Goal: Information Seeking & Learning: Check status

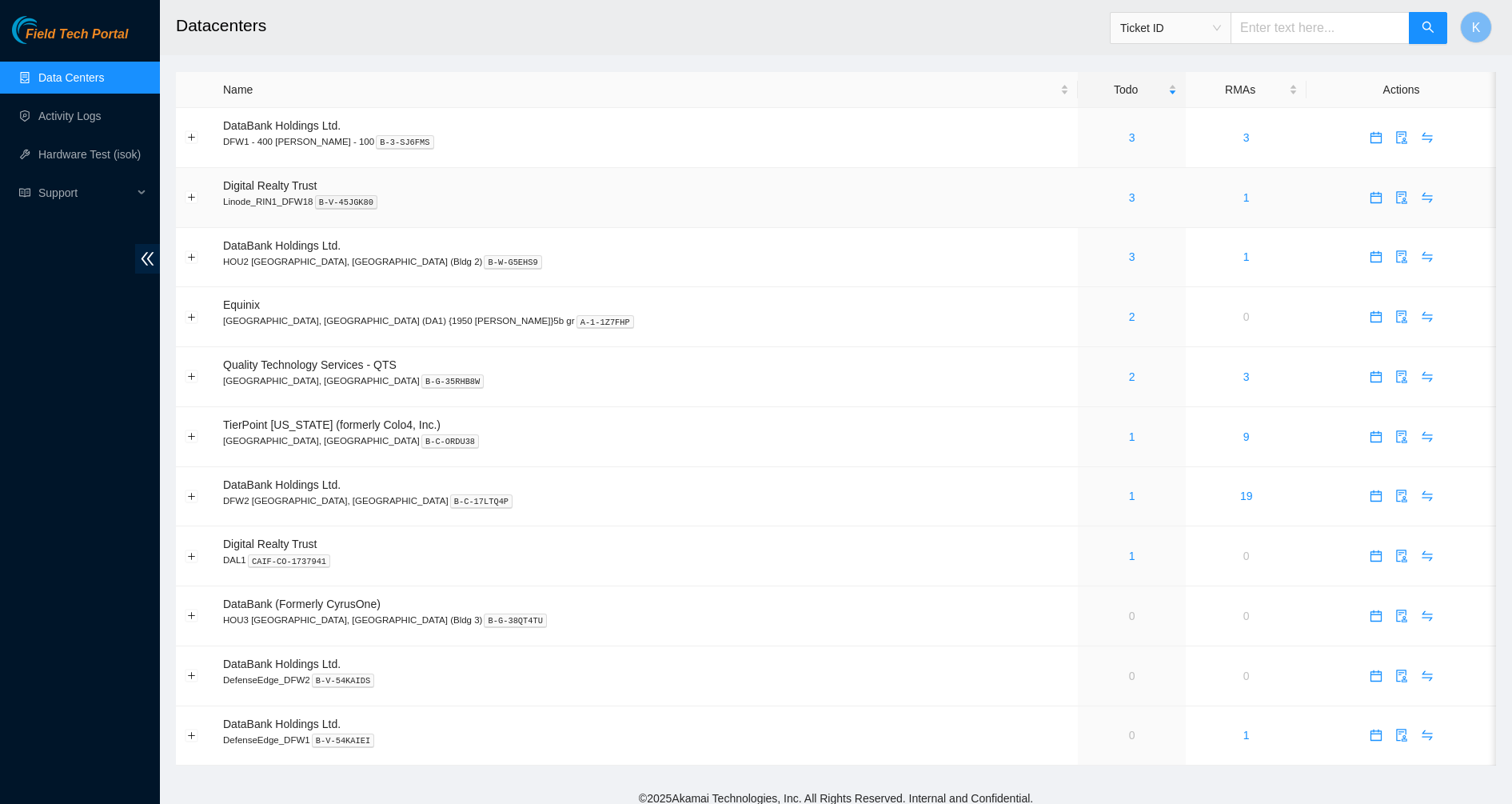
click at [1087, 195] on div "3" at bounding box center [1132, 198] width 90 height 18
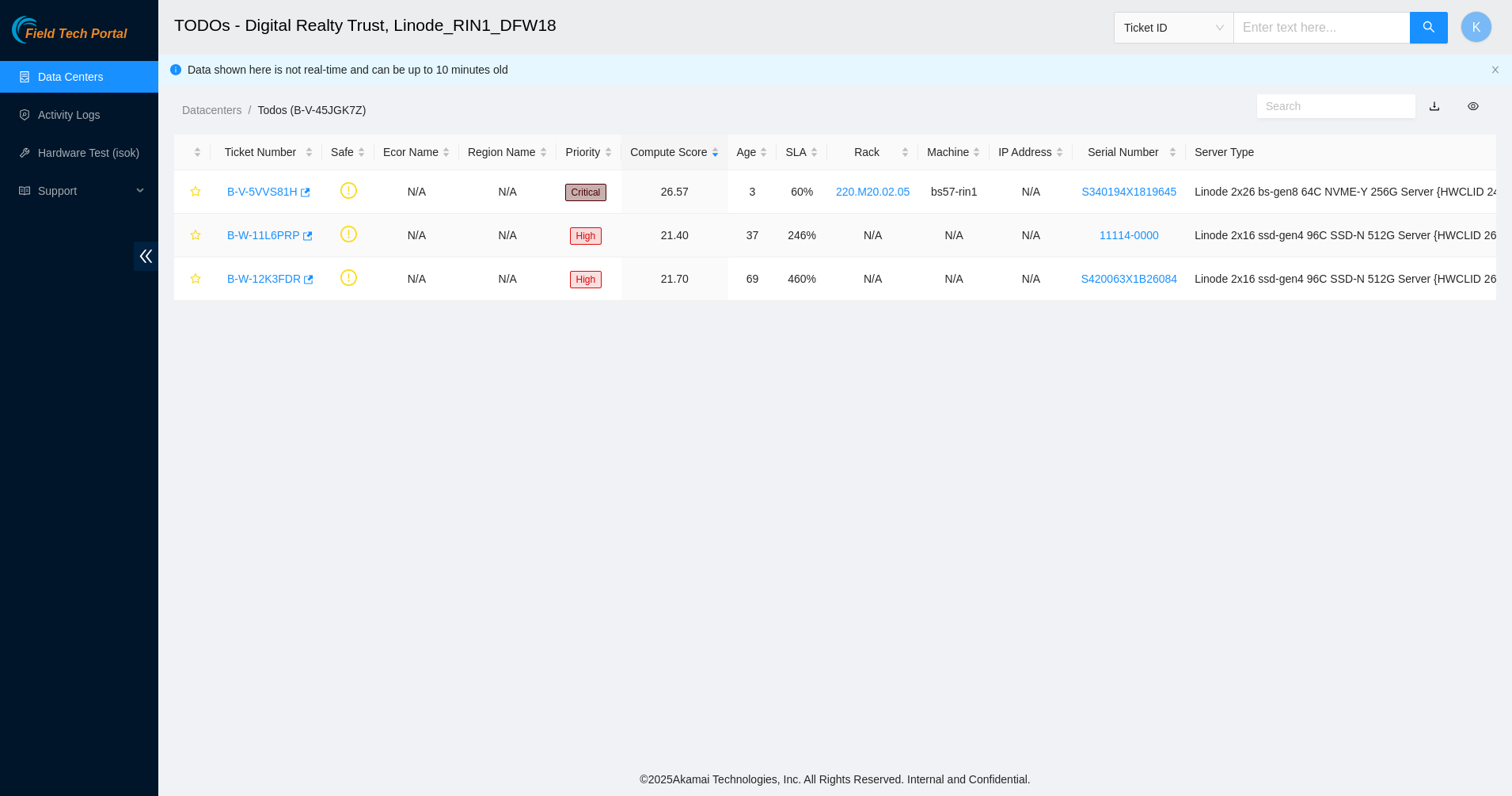
click at [270, 233] on link "B-W-11L6PRP" at bounding box center [263, 235] width 72 height 12
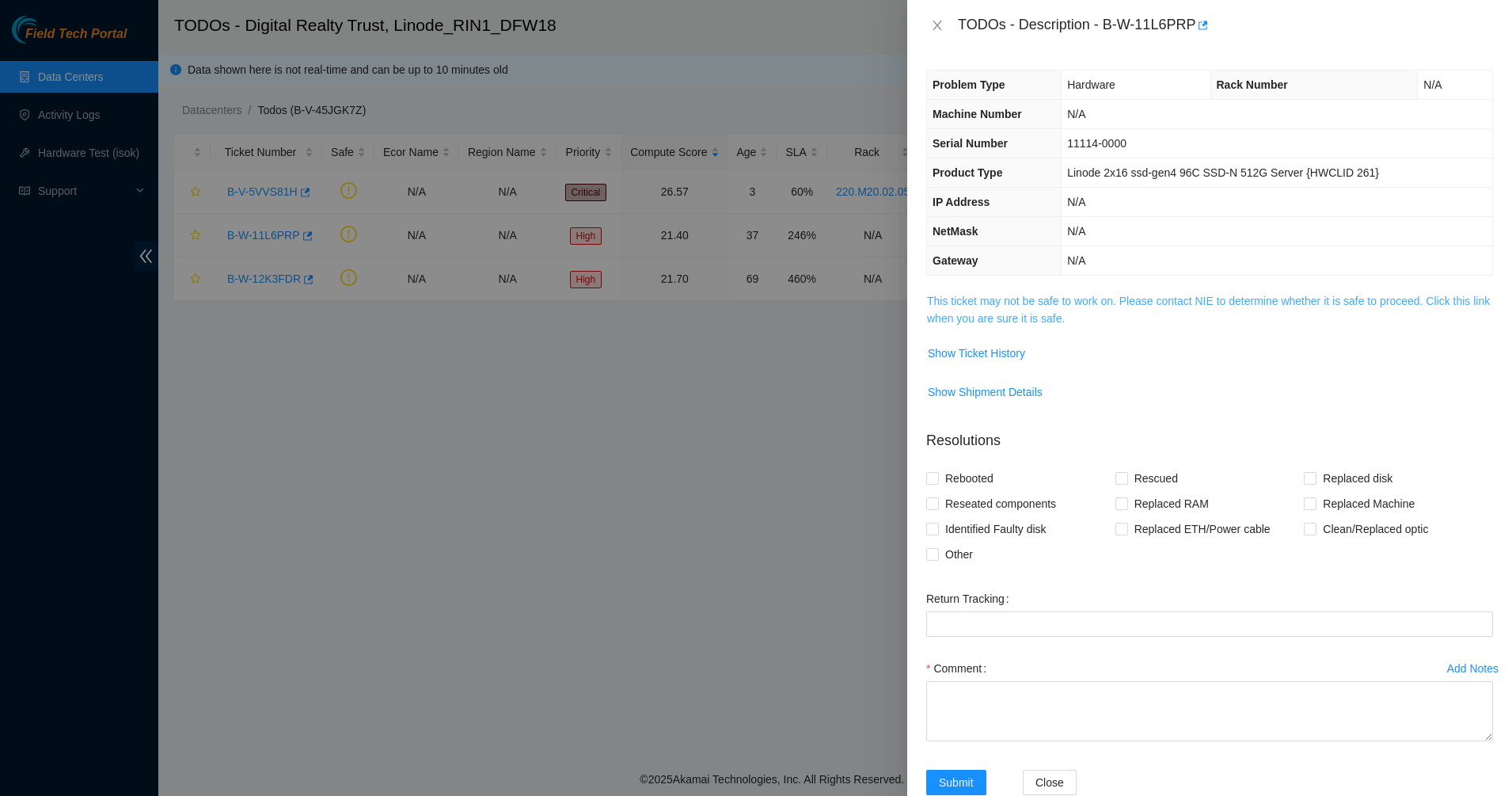
click at [1000, 320] on link "This ticket may not be safe to work on. Please contact NIE to determine whether…" at bounding box center [1208, 309] width 563 height 30
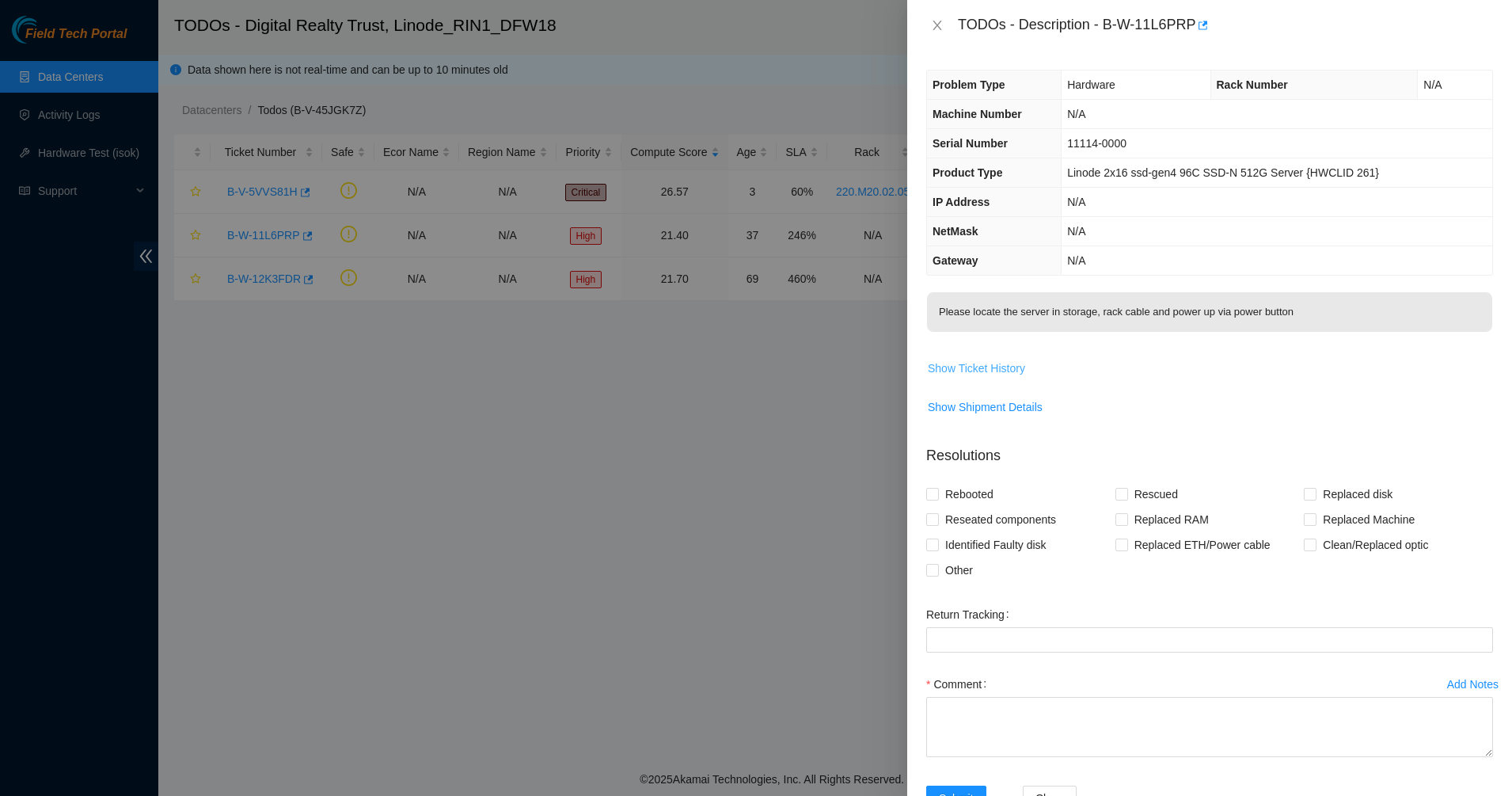
click at [1000, 373] on span "Show Ticket History" at bounding box center [976, 368] width 97 height 17
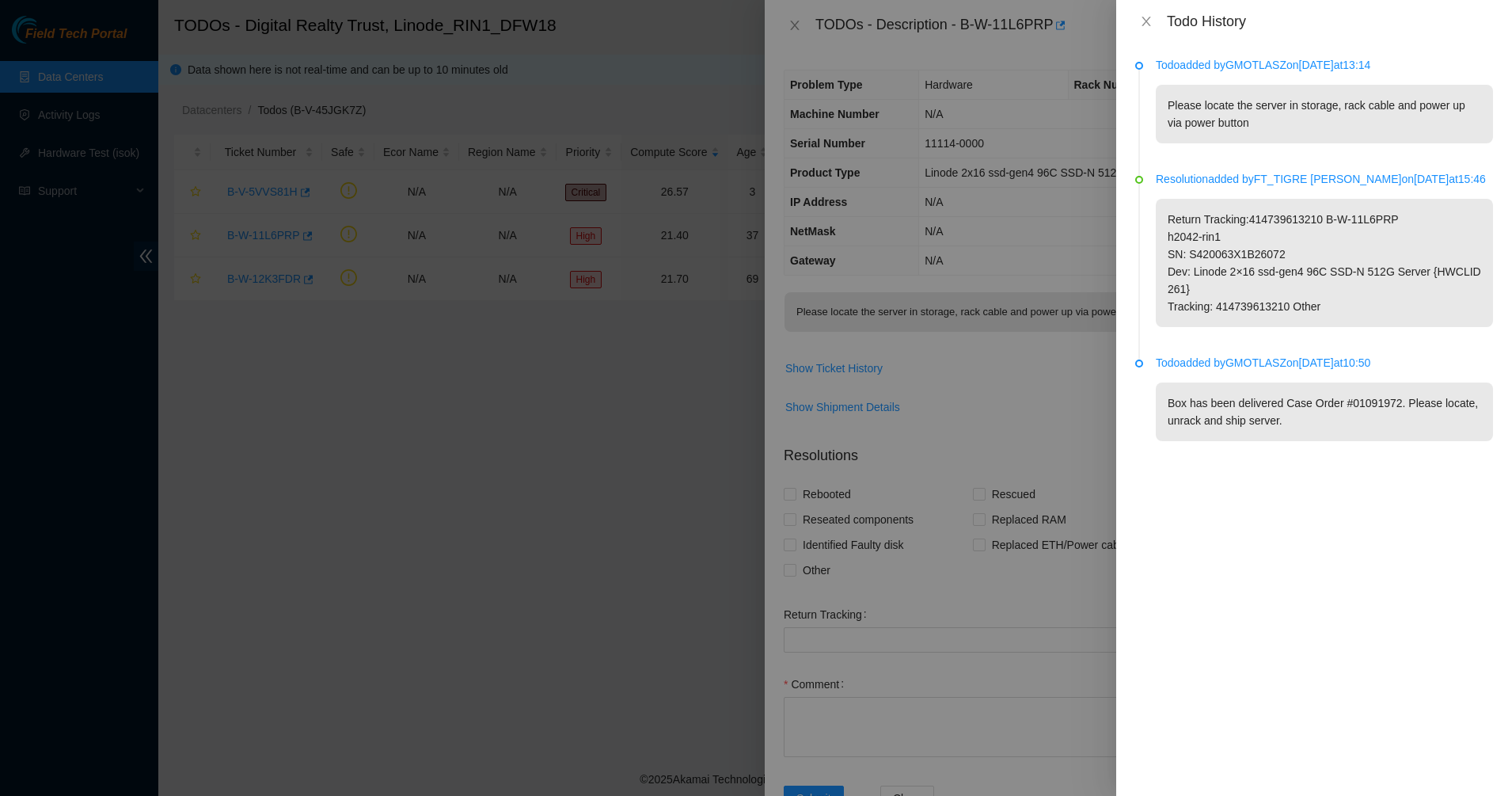
click at [1256, 70] on p "Todo added by GMOTLASZ on 2025-09-16 at 13:14" at bounding box center [1324, 65] width 337 height 17
copy p "GMOTLASZ"
click at [1141, 21] on button "Close" at bounding box center [1145, 21] width 22 height 15
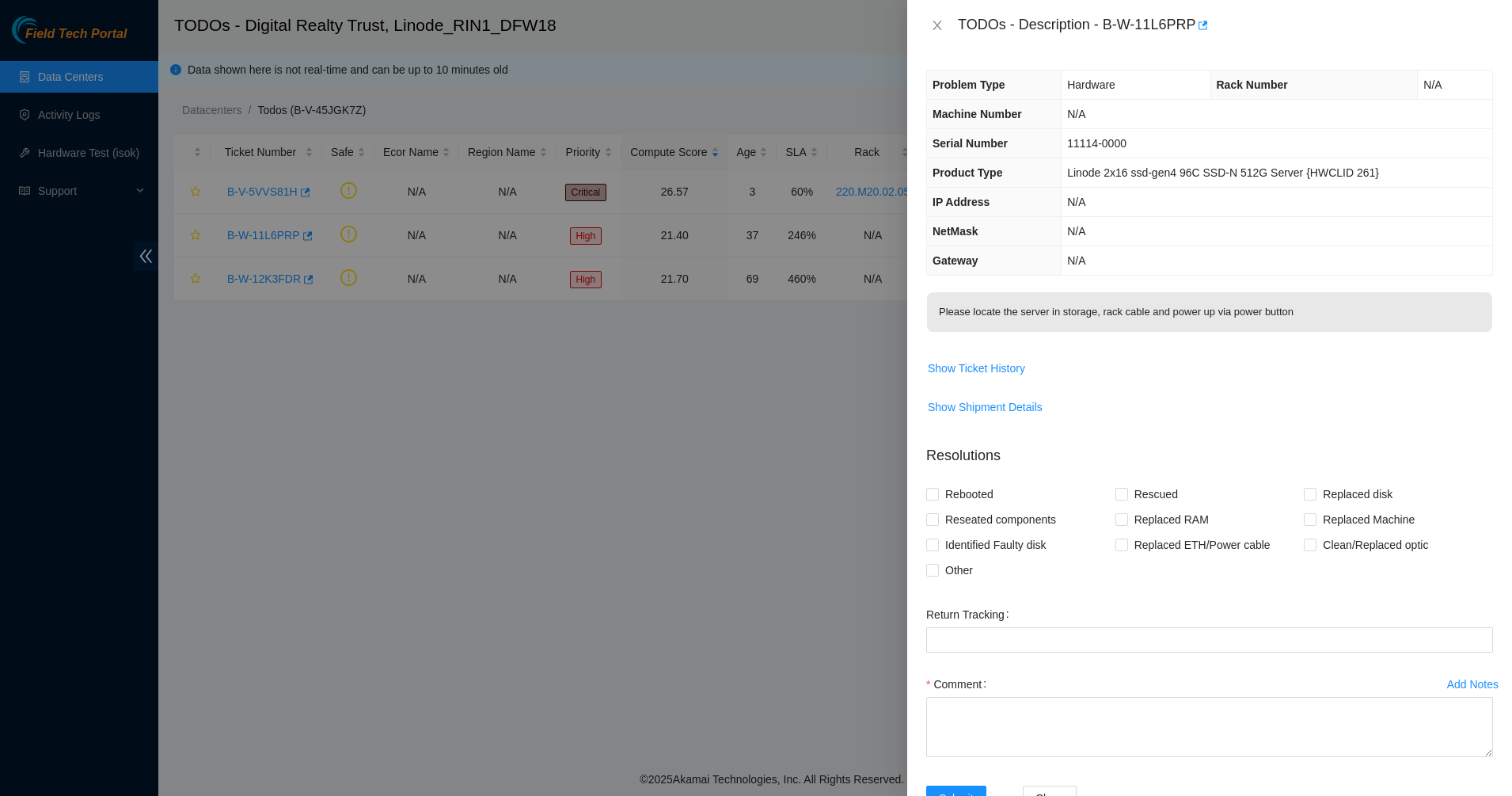
click at [947, 351] on td "Please locate the server in storage, rack cable and power up via power button" at bounding box center [1209, 322] width 567 height 63
click at [949, 363] on span "Show Ticket History" at bounding box center [976, 368] width 97 height 17
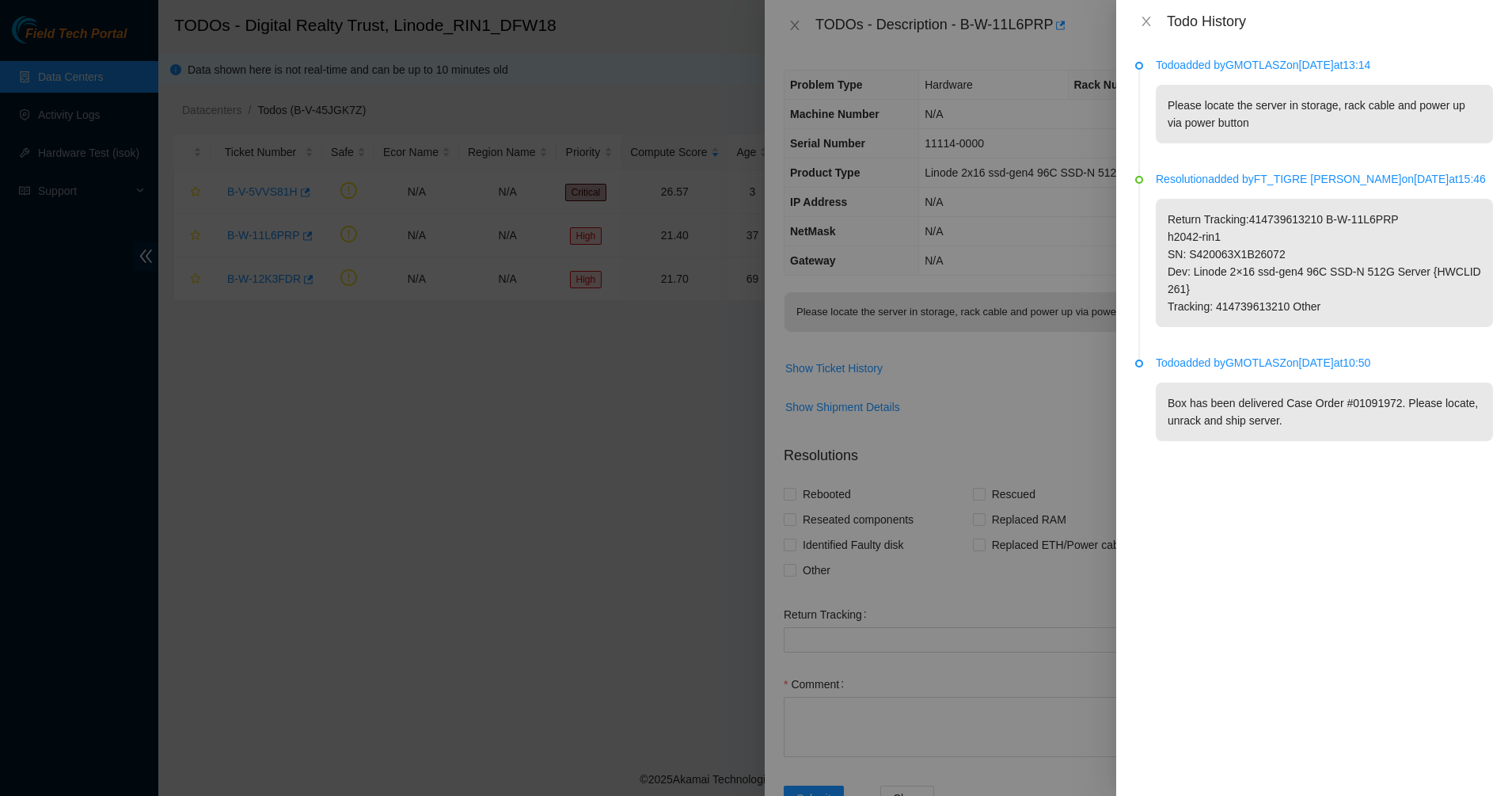
click at [1261, 56] on p "Todo added by GMOTLASZ on 2025-09-16 at 13:14" at bounding box center [1324, 65] width 337 height 17
click at [1259, 57] on p "Todo added by GMOTLASZ on 2025-09-16 at 13:14" at bounding box center [1324, 65] width 337 height 17
copy p "GMOTLASZ"
click at [1146, 24] on icon "close" at bounding box center [1146, 21] width 12 height 12
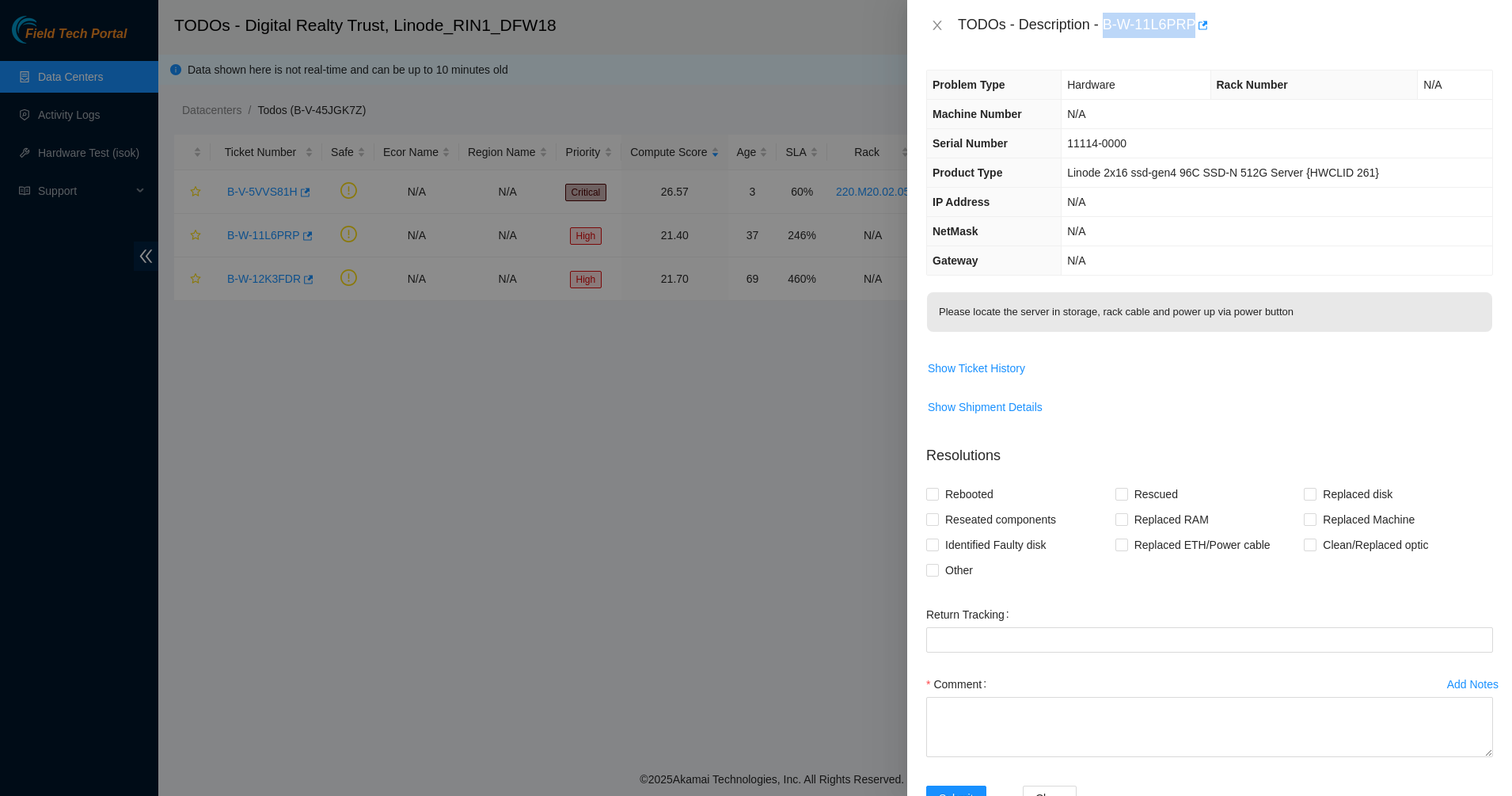
drag, startPoint x: 1104, startPoint y: 26, endPoint x: 1191, endPoint y: 31, distance: 87.1
click at [1191, 31] on div "TODOs - Description - B-W-11L6PRP" at bounding box center [1225, 24] width 535 height 25
copy div "B-W-11L6PRP"
click at [936, 25] on icon "close" at bounding box center [937, 25] width 12 height 12
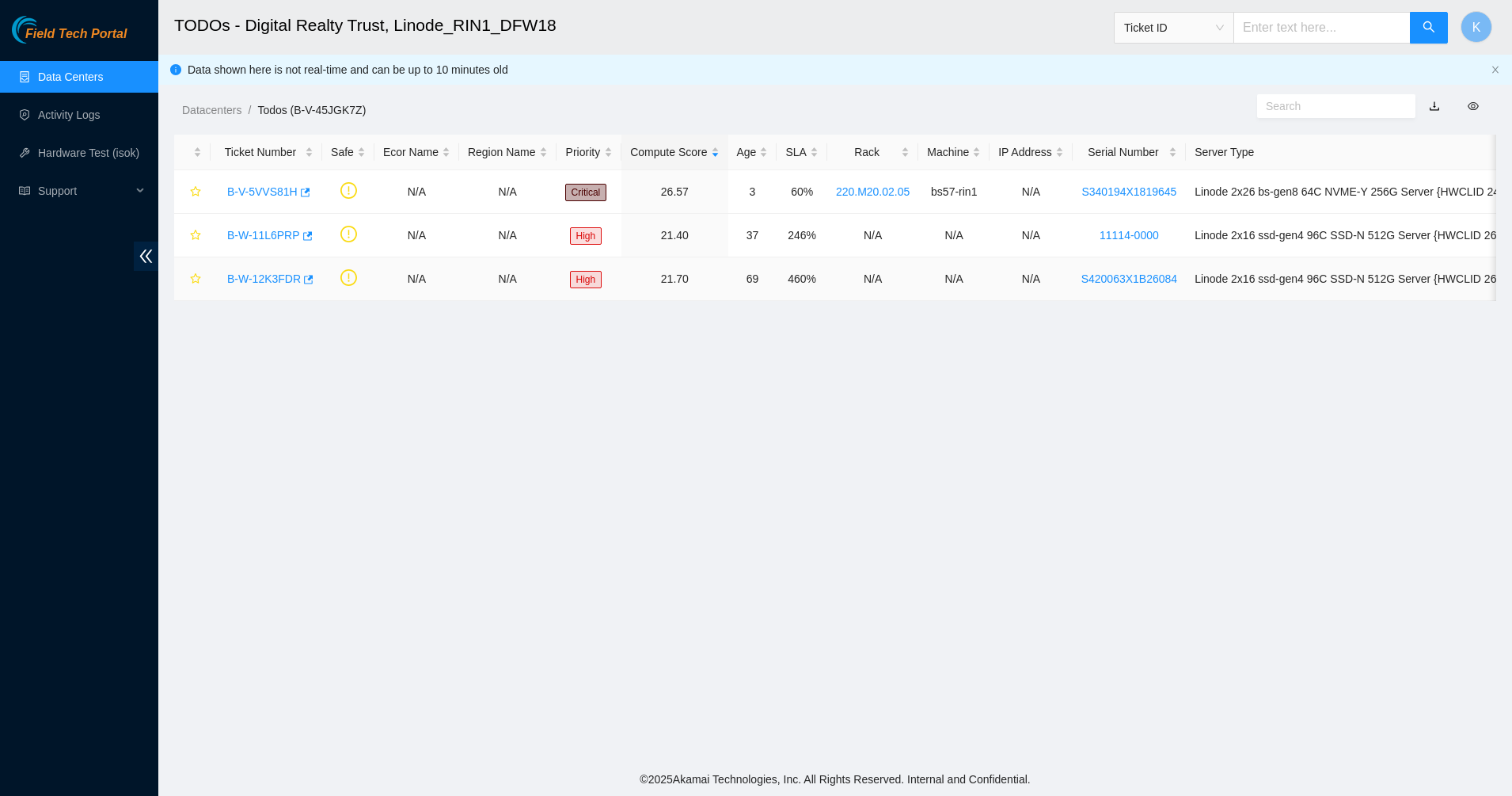
click at [256, 282] on link "B-W-12K3FDR" at bounding box center [264, 279] width 73 height 12
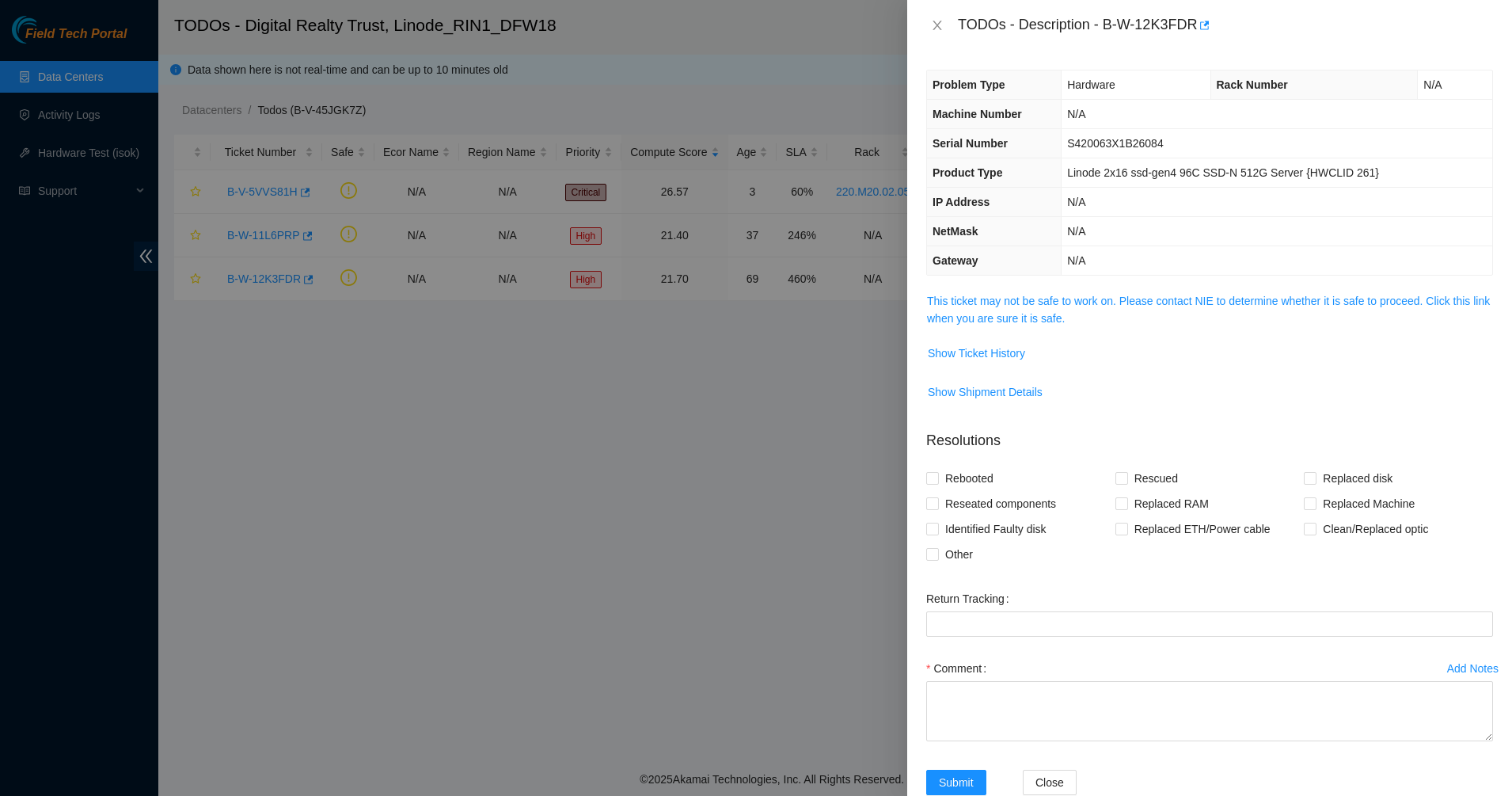
click at [992, 308] on span "This ticket may not be safe to work on. Please contact NIE to determine whether…" at bounding box center [1209, 309] width 565 height 35
click at [992, 309] on span "This ticket may not be safe to work on. Please contact NIE to determine whether…" at bounding box center [1209, 309] width 565 height 35
click at [1045, 313] on link "This ticket may not be safe to work on. Please contact NIE to determine whether…" at bounding box center [1208, 309] width 563 height 30
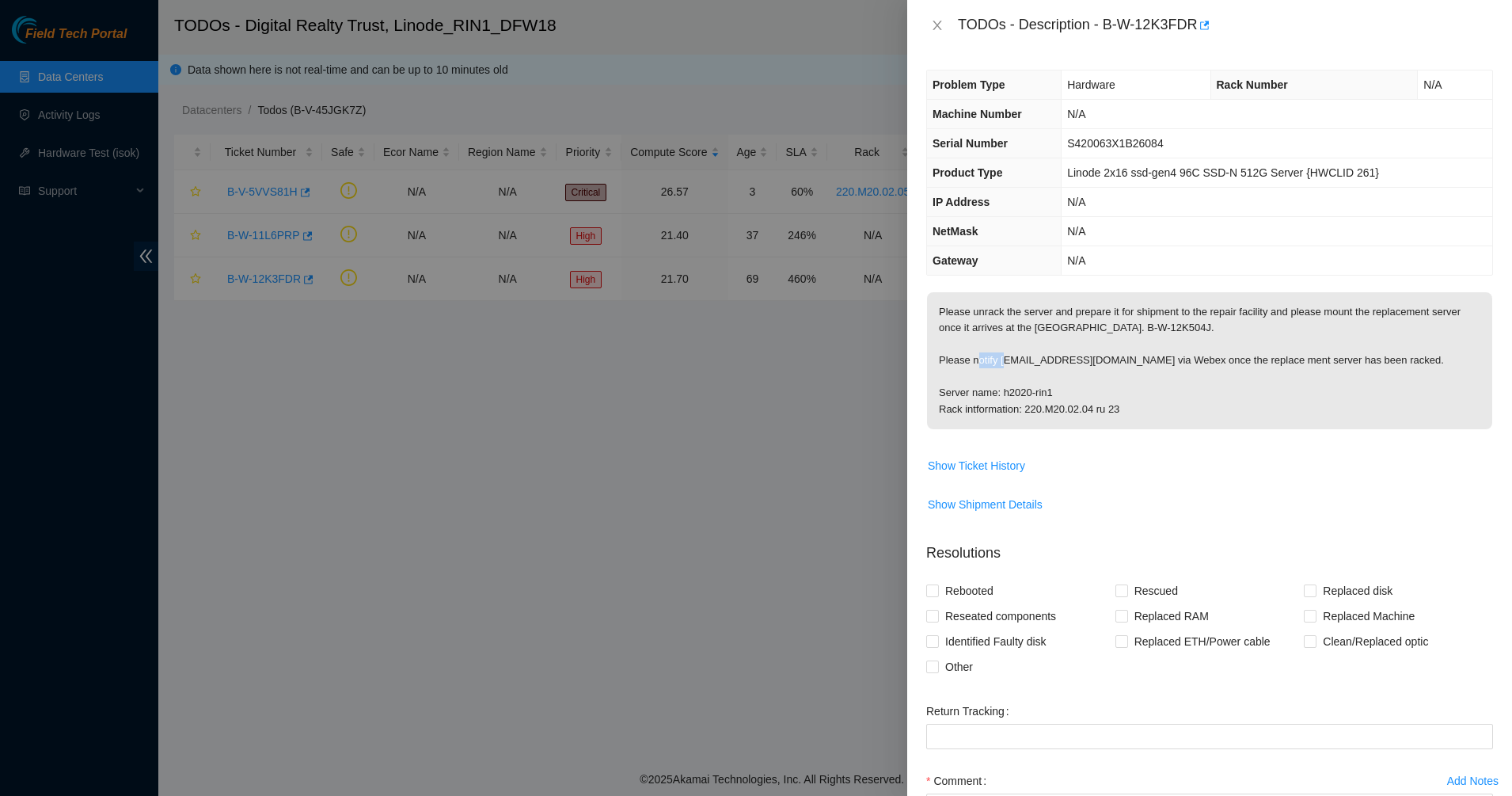
drag, startPoint x: 1000, startPoint y: 361, endPoint x: 1030, endPoint y: 367, distance: 30.6
click at [1030, 367] on p "Please unrack the server and prepare it for shipment to the repair facility and…" at bounding box center [1209, 360] width 565 height 137
copy p "dstjean"
drag, startPoint x: 1108, startPoint y: 24, endPoint x: 1202, endPoint y: 30, distance: 94.2
click at [1202, 30] on div "TODOs - Description - B-W-12K3FDR" at bounding box center [1225, 24] width 535 height 25
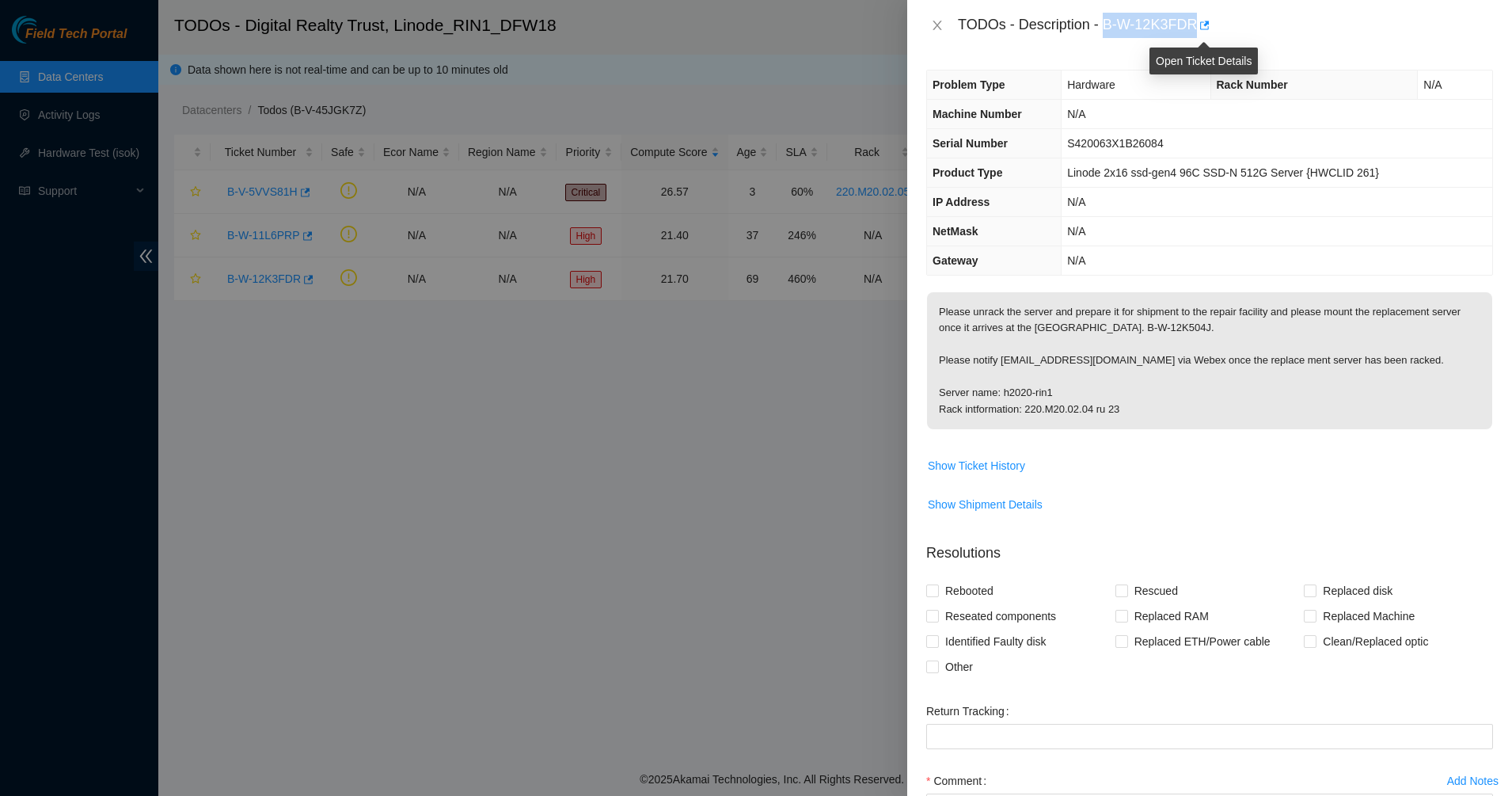
copy div "B-W-12K3FDR"
click at [932, 21] on icon "close" at bounding box center [937, 25] width 12 height 12
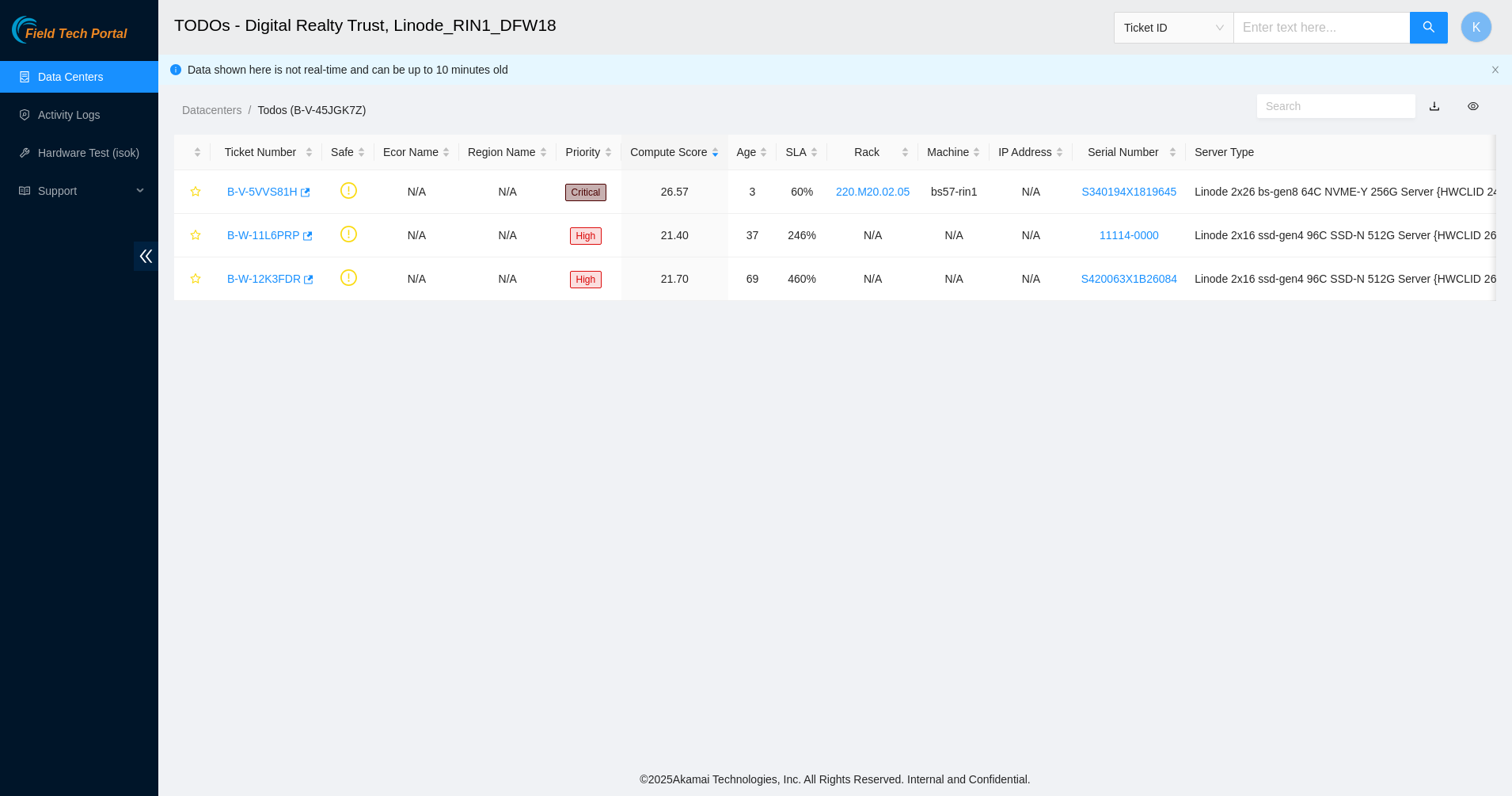
click at [103, 78] on link "Data Centers" at bounding box center [70, 77] width 65 height 12
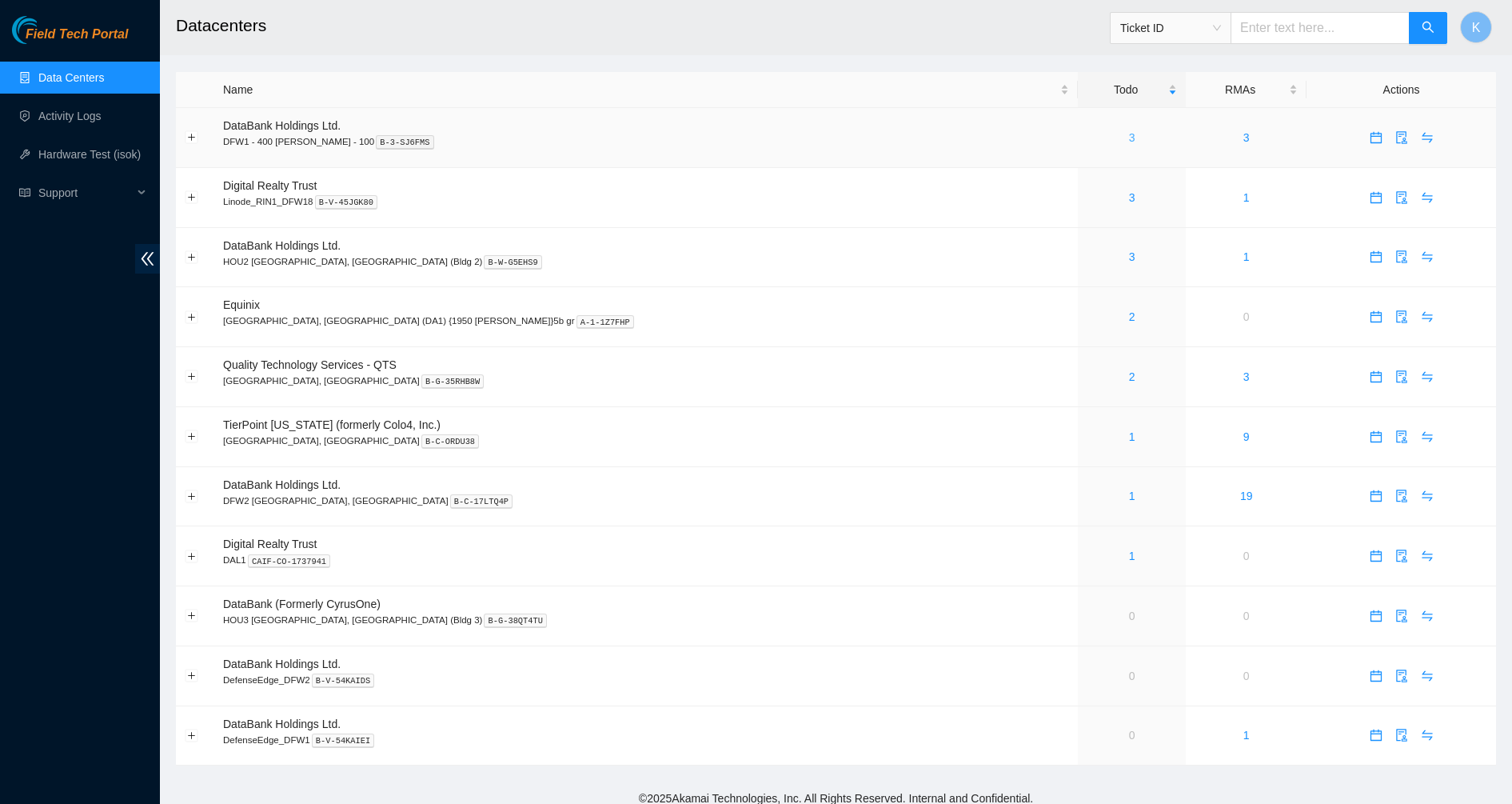
click at [1129, 133] on link "3" at bounding box center [1132, 138] width 6 height 12
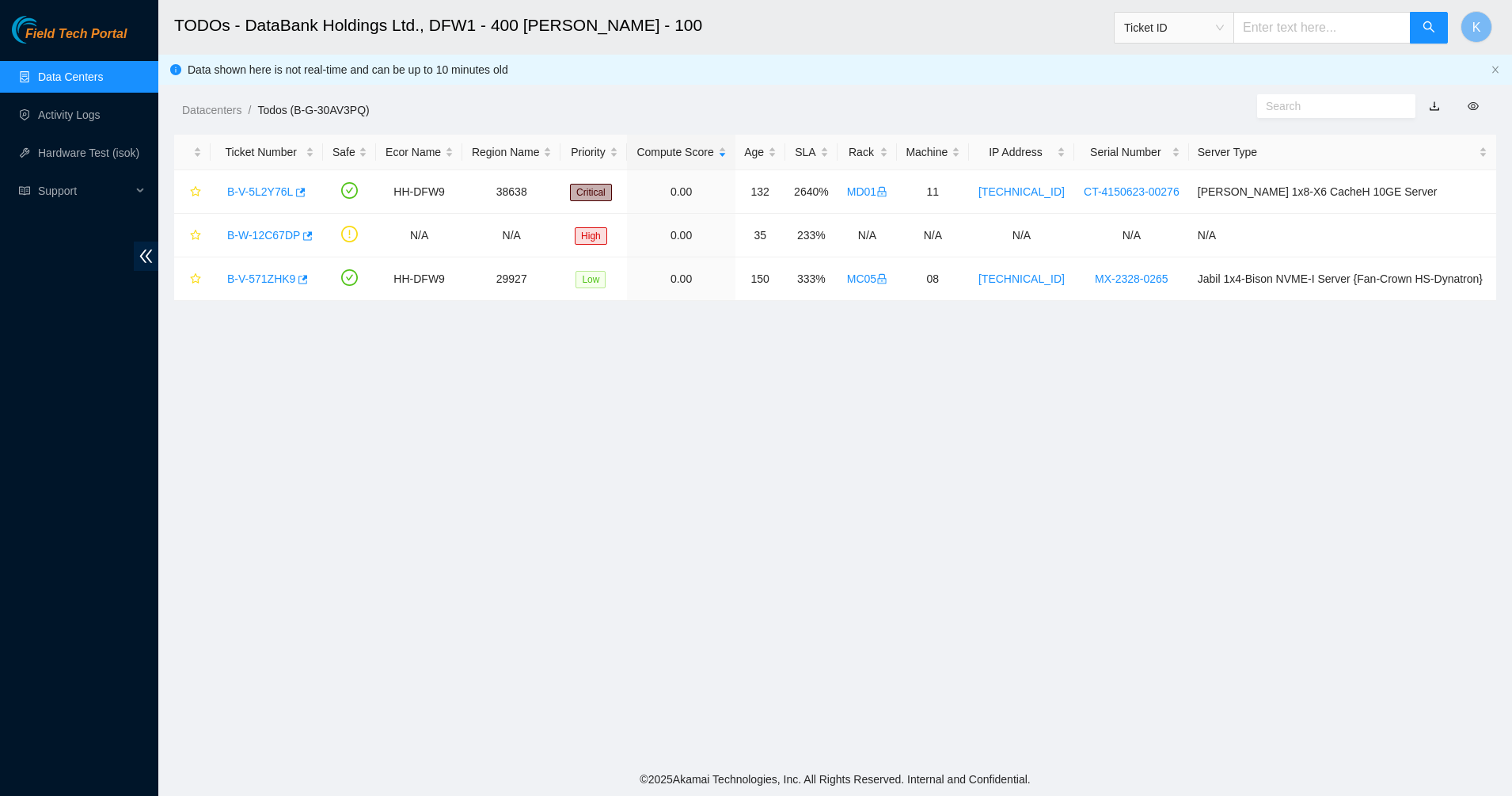
drag, startPoint x: 613, startPoint y: 388, endPoint x: 734, endPoint y: 377, distance: 121.5
click at [734, 377] on main "TODOs - DataBank Holdings Ltd., DFW1 - 400 S. Akard - 100 Ticket ID K Data show…" at bounding box center [835, 381] width 1354 height 763
click at [736, 376] on main "TODOs - DataBank Holdings Ltd., DFW1 - 400 S. Akard - 100 Ticket ID K Data show…" at bounding box center [835, 381] width 1354 height 763
drag, startPoint x: 842, startPoint y: 315, endPoint x: 929, endPoint y: 350, distance: 93.8
click at [929, 350] on main "TODOs - DataBank Holdings Ltd., DFW1 - 400 S. Akard - 100 Ticket ID K Data show…" at bounding box center [835, 381] width 1354 height 763
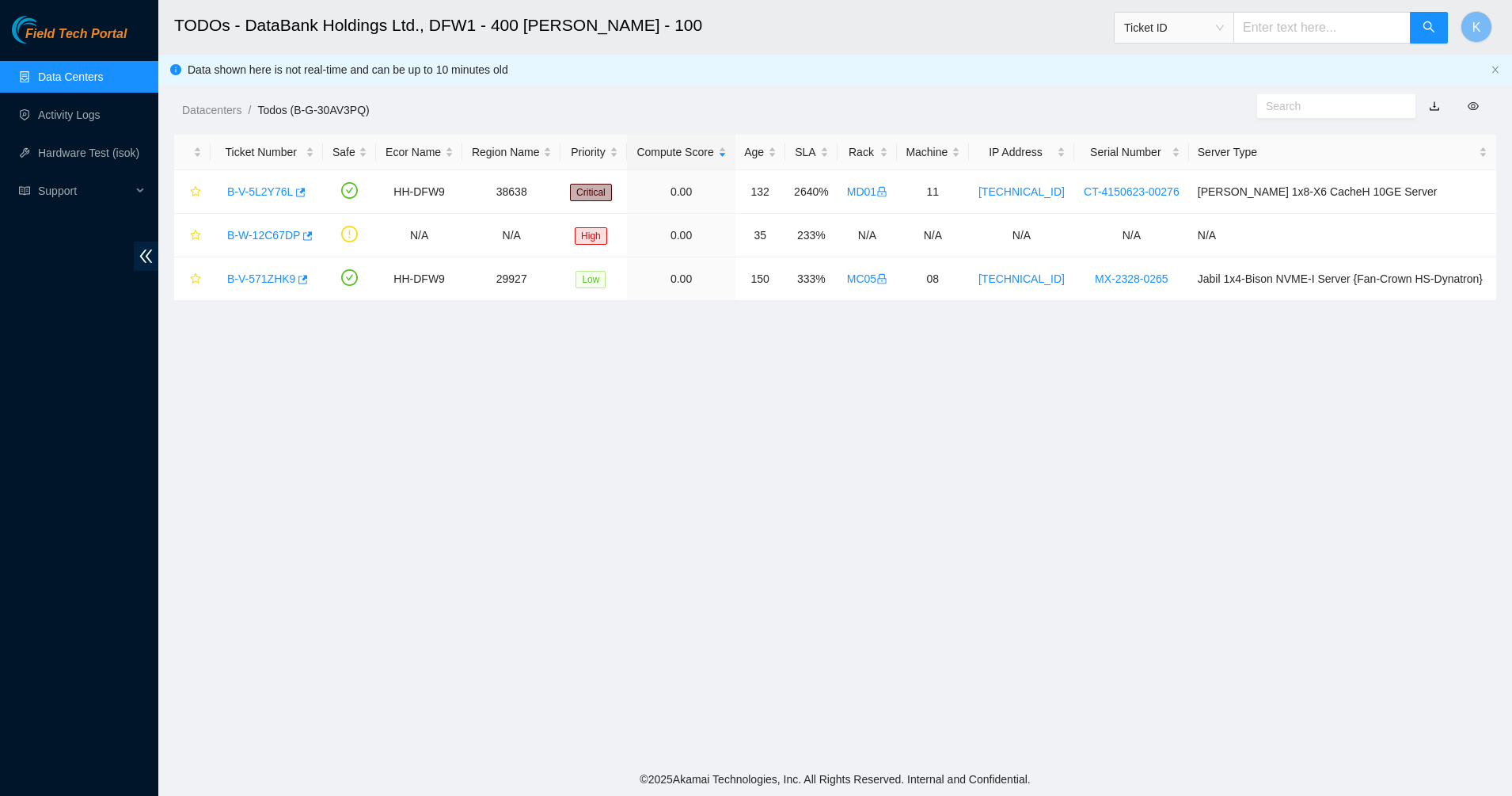
click at [929, 350] on main "TODOs - DataBank Holdings Ltd., DFW1 - 400 S. Akard - 100 Ticket ID K Data show…" at bounding box center [835, 381] width 1354 height 763
click at [81, 77] on link "Data Centers" at bounding box center [70, 77] width 65 height 12
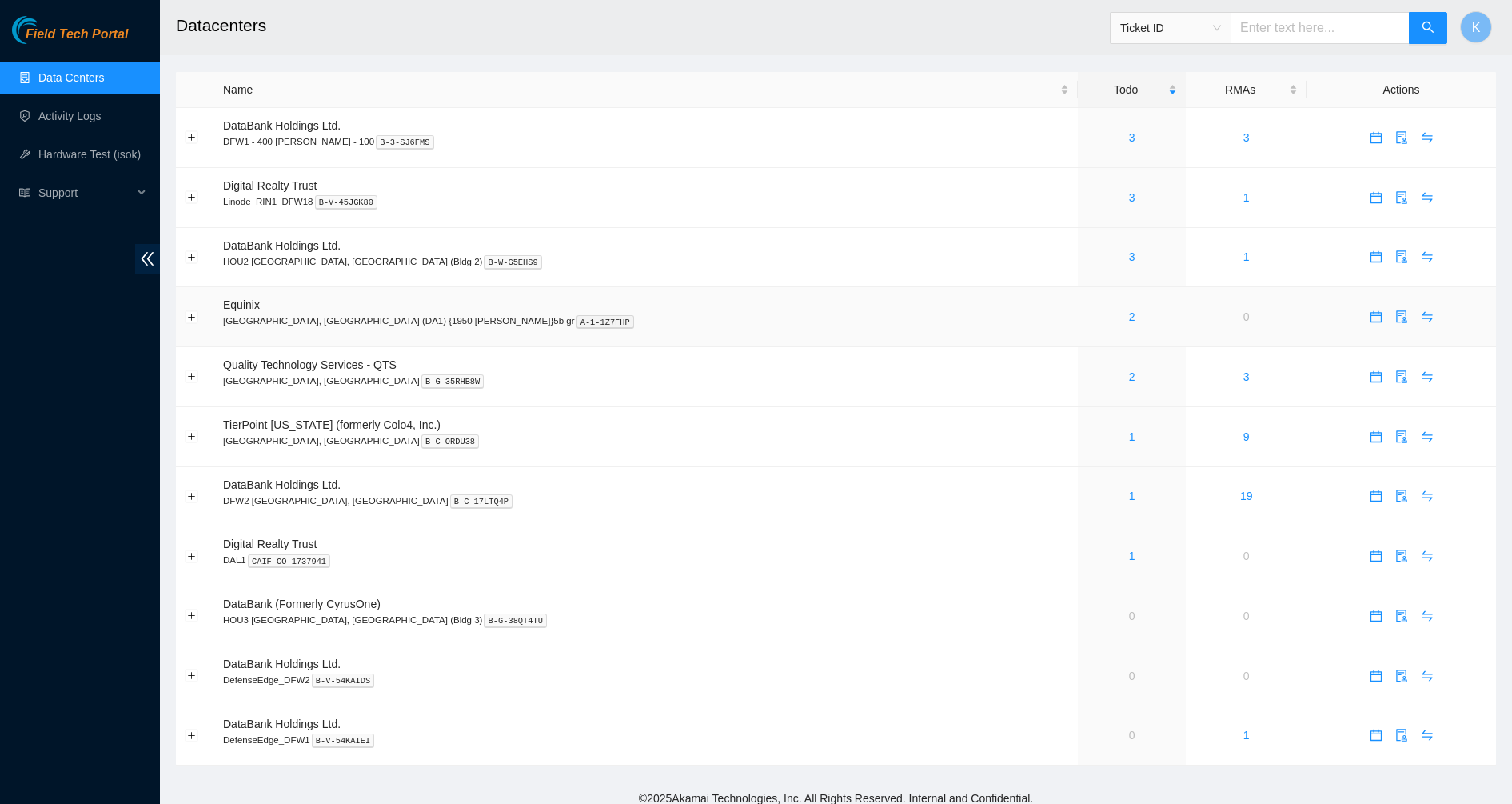
click at [1087, 317] on div "2" at bounding box center [1132, 317] width 90 height 18
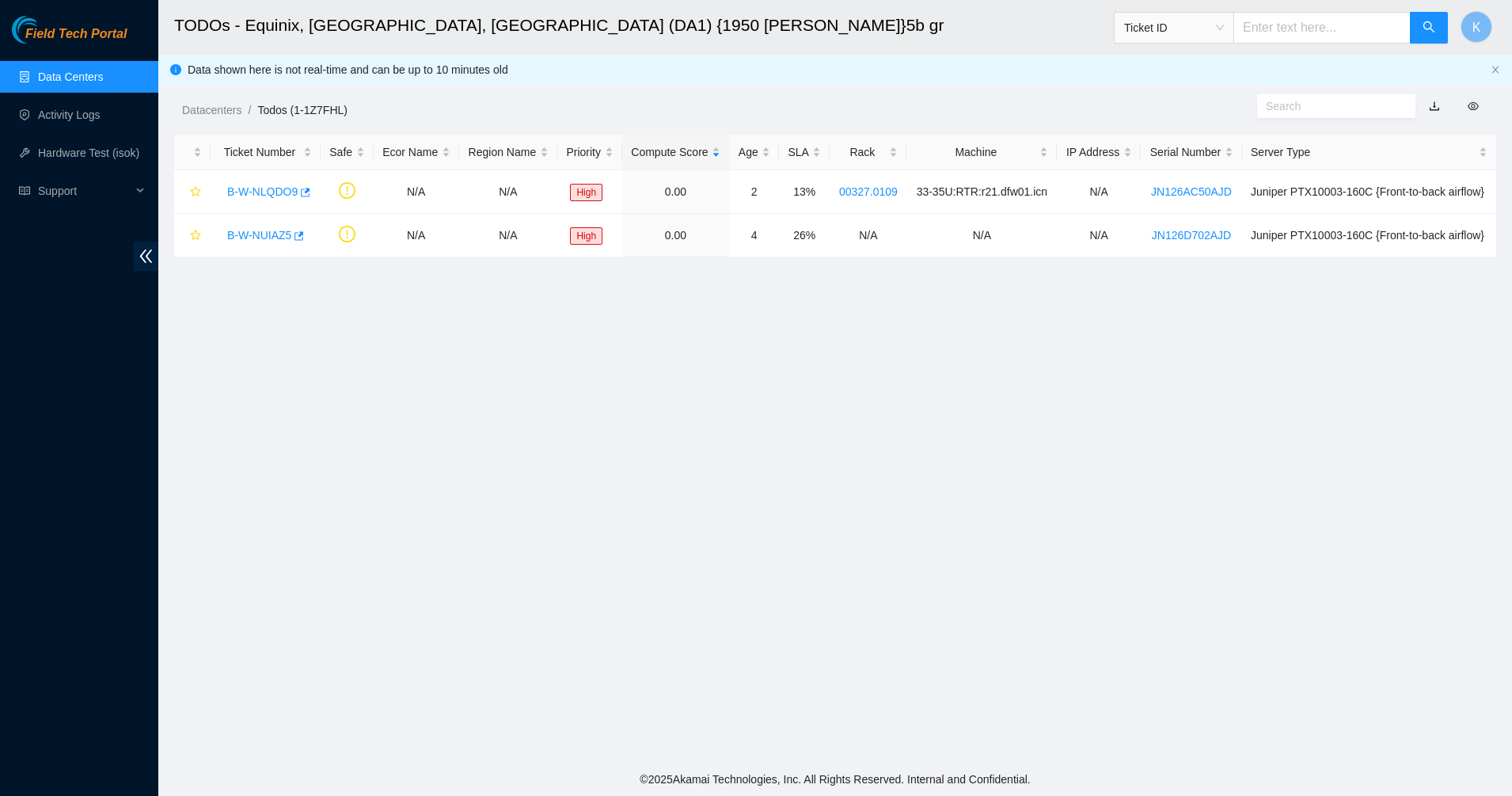
click at [85, 82] on link "Data Centers" at bounding box center [70, 77] width 65 height 12
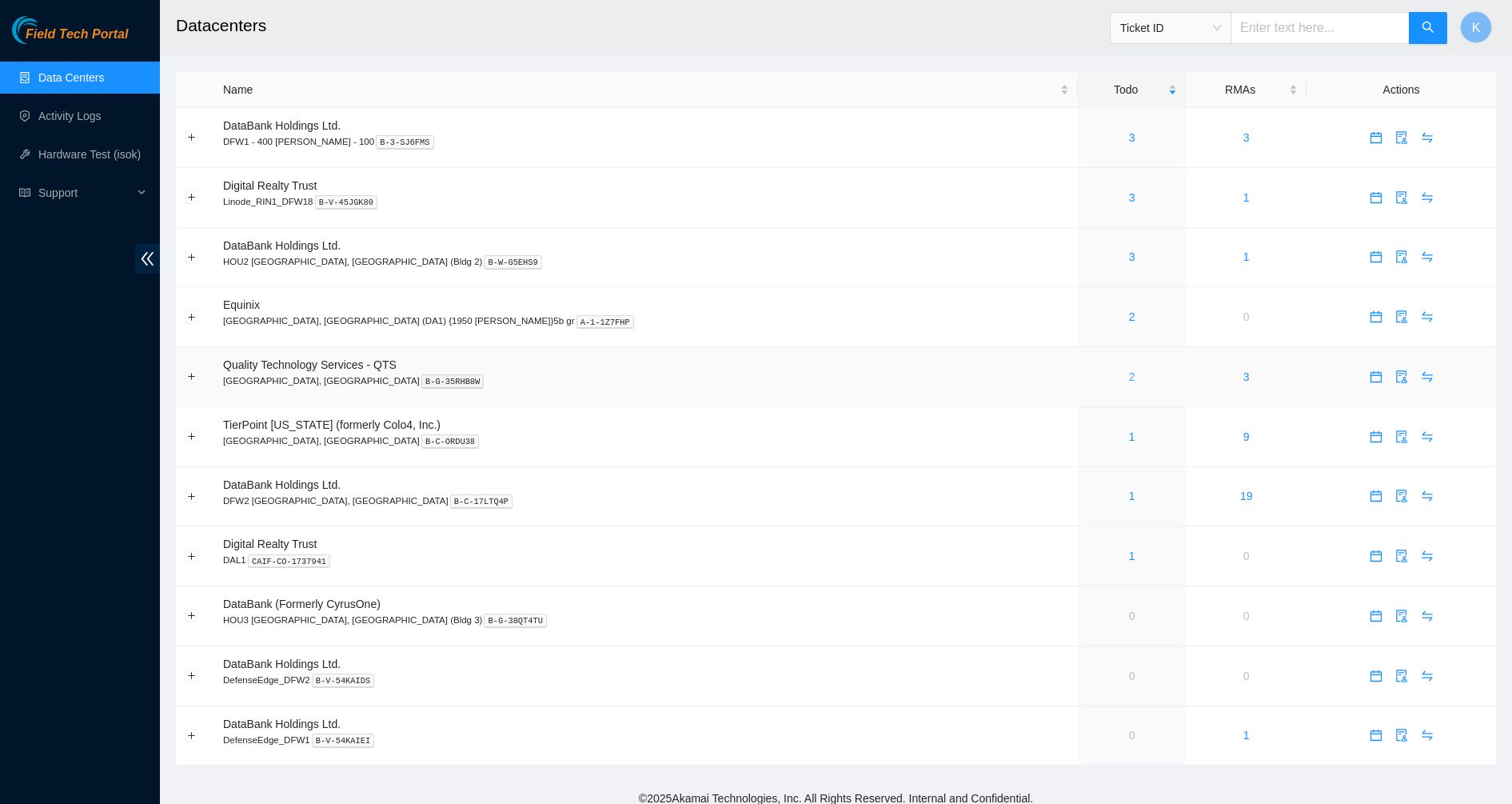
click at [1129, 379] on link "2" at bounding box center [1132, 377] width 6 height 12
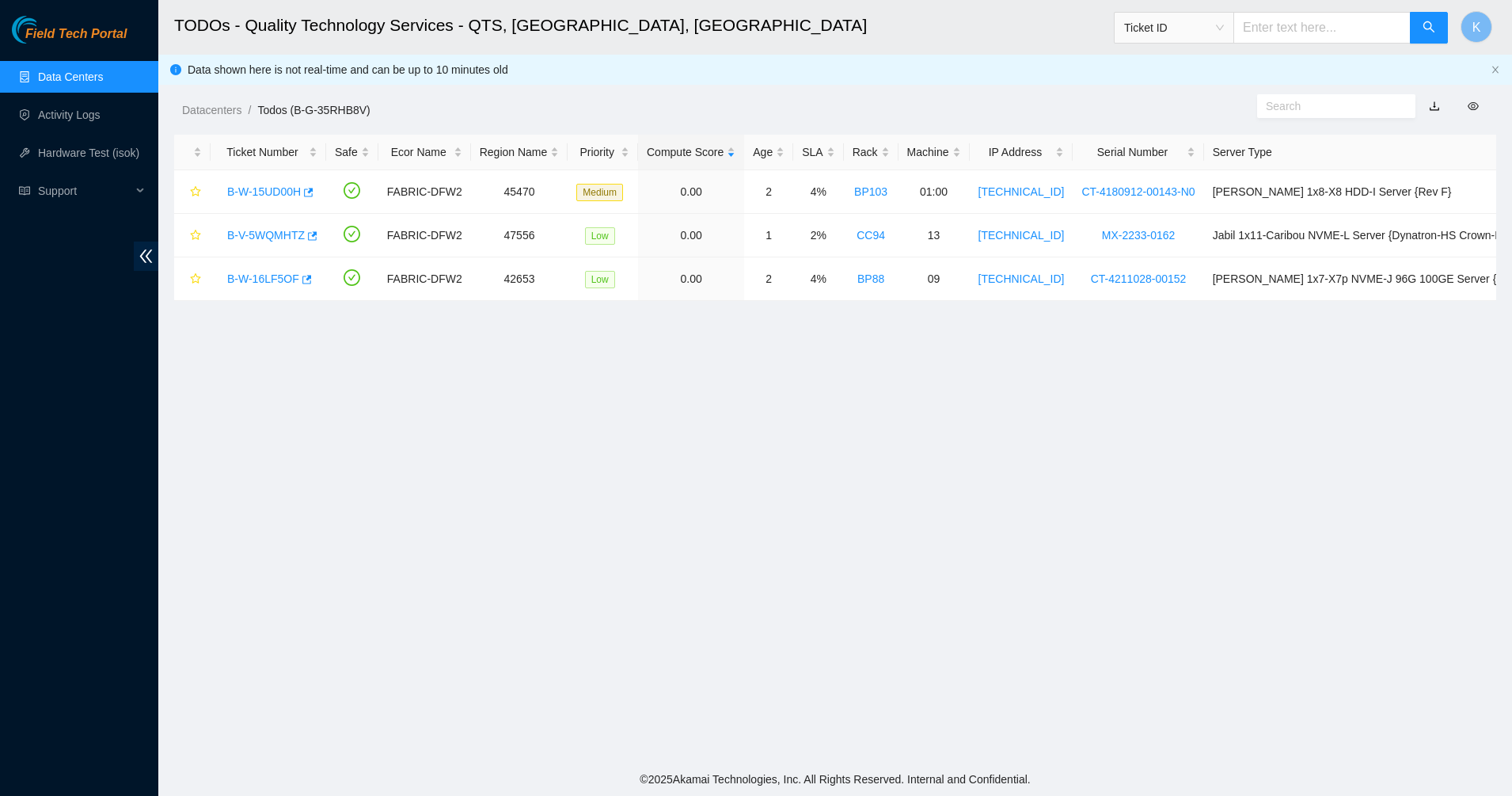
drag, startPoint x: 535, startPoint y: 371, endPoint x: 501, endPoint y: 371, distance: 34.0
click at [501, 371] on main "TODOs - Quality Technology Services - QTS, Irving, TX Ticket ID K Data shown he…" at bounding box center [835, 381] width 1354 height 763
click at [80, 82] on link "Data Centers" at bounding box center [70, 77] width 65 height 12
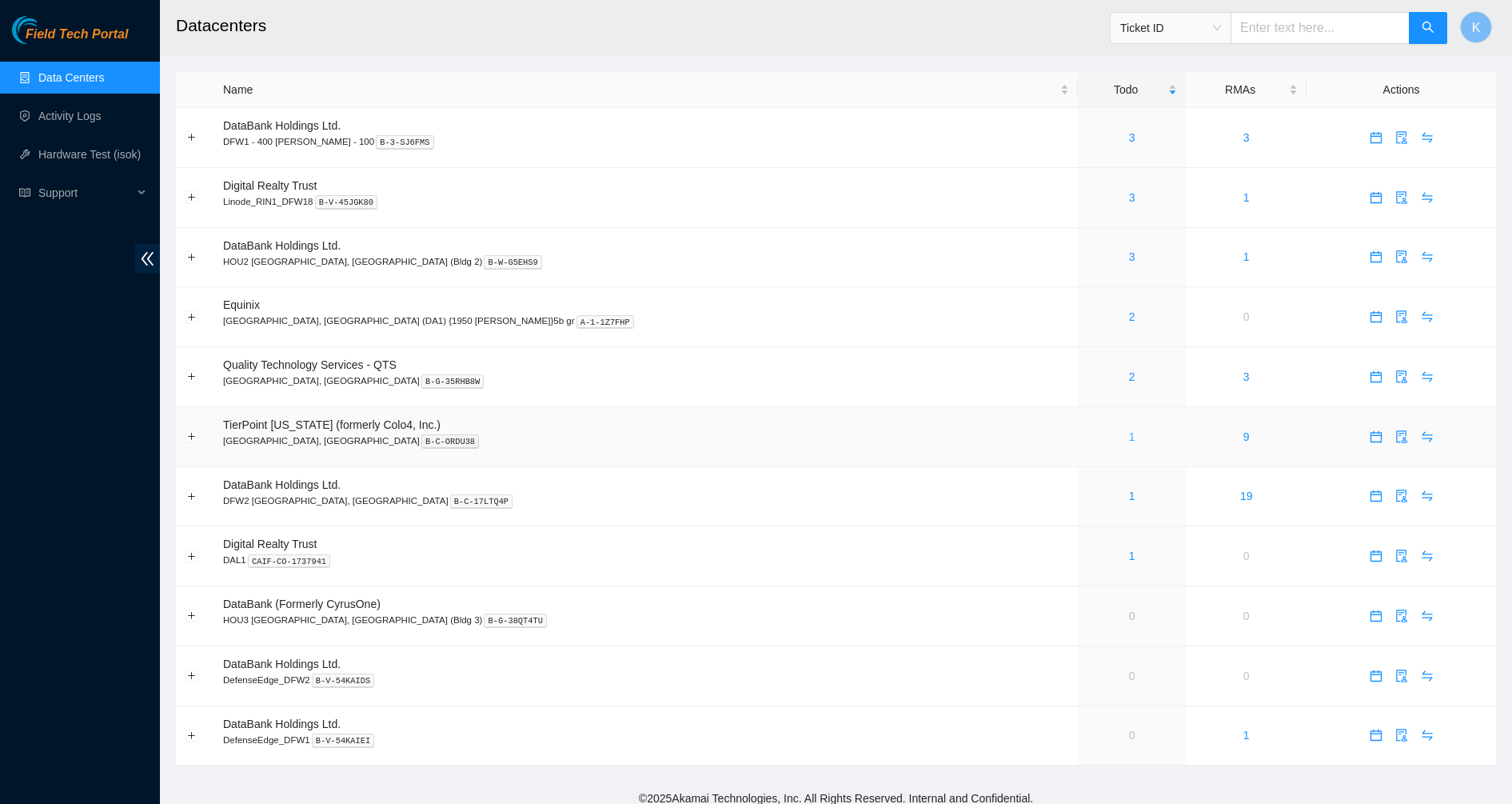
click at [1129, 437] on link "1" at bounding box center [1132, 437] width 6 height 12
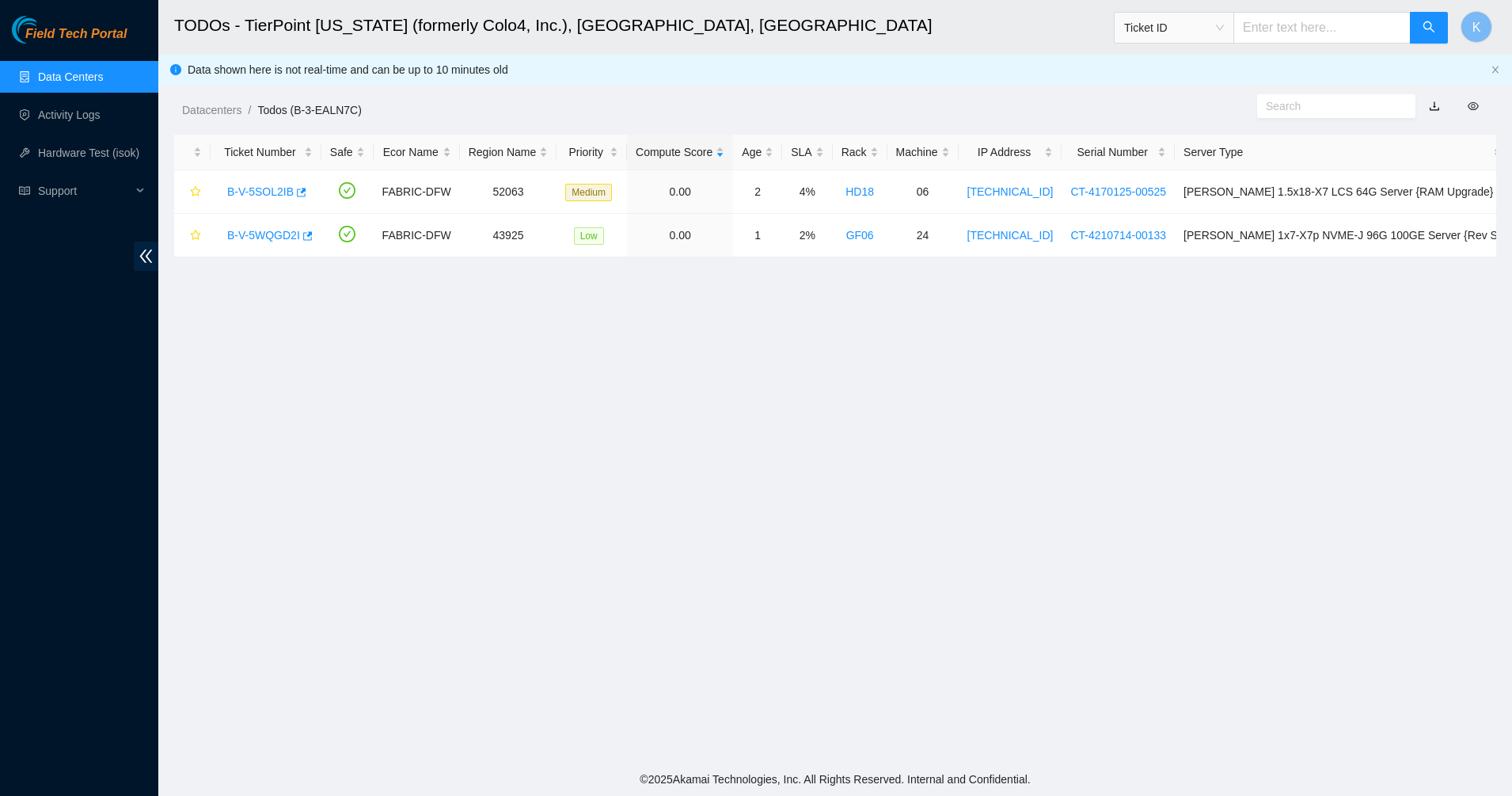
click at [38, 81] on link "Data Centers" at bounding box center [70, 77] width 65 height 12
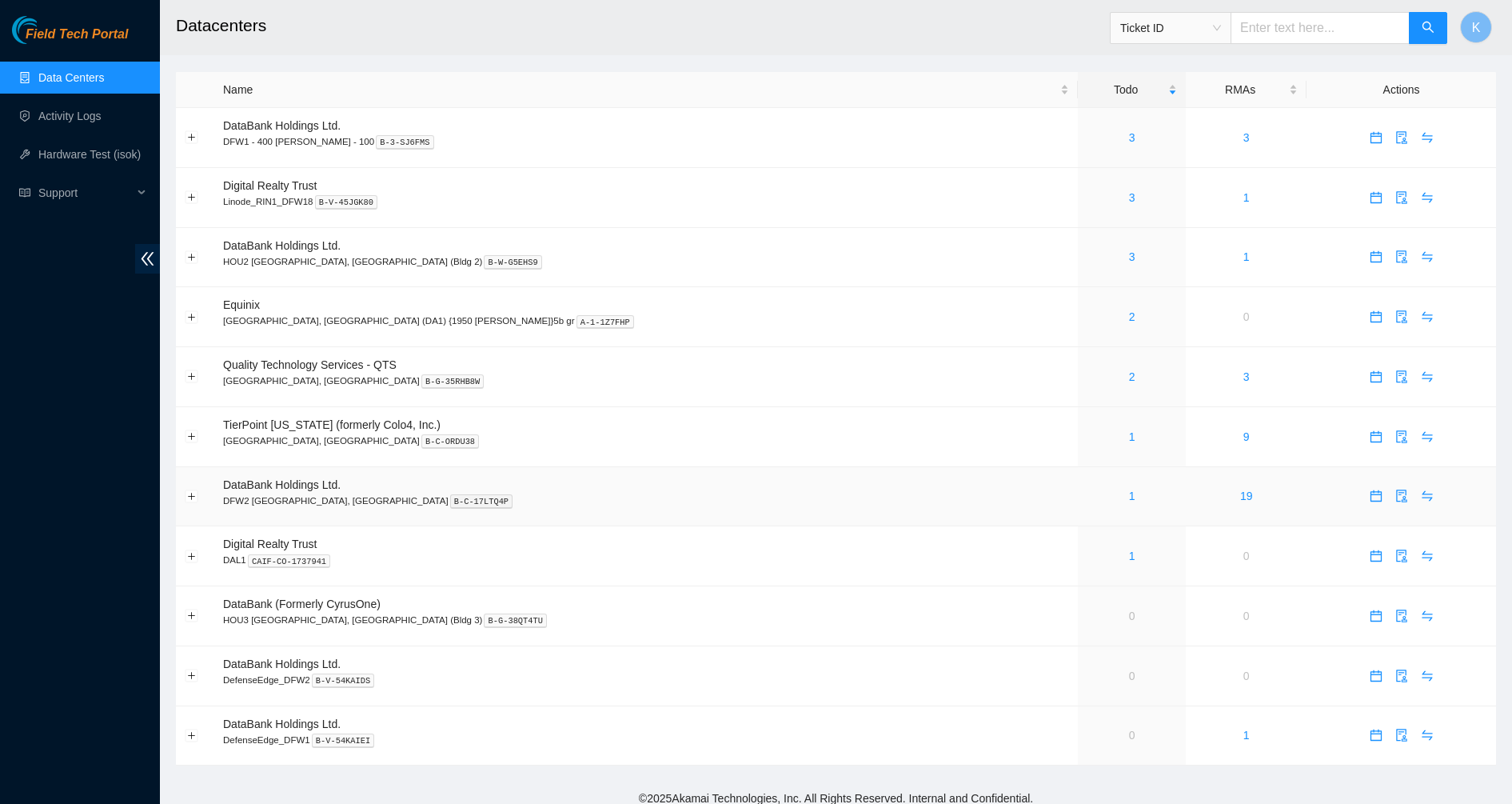
click at [1087, 492] on div "1" at bounding box center [1132, 496] width 90 height 18
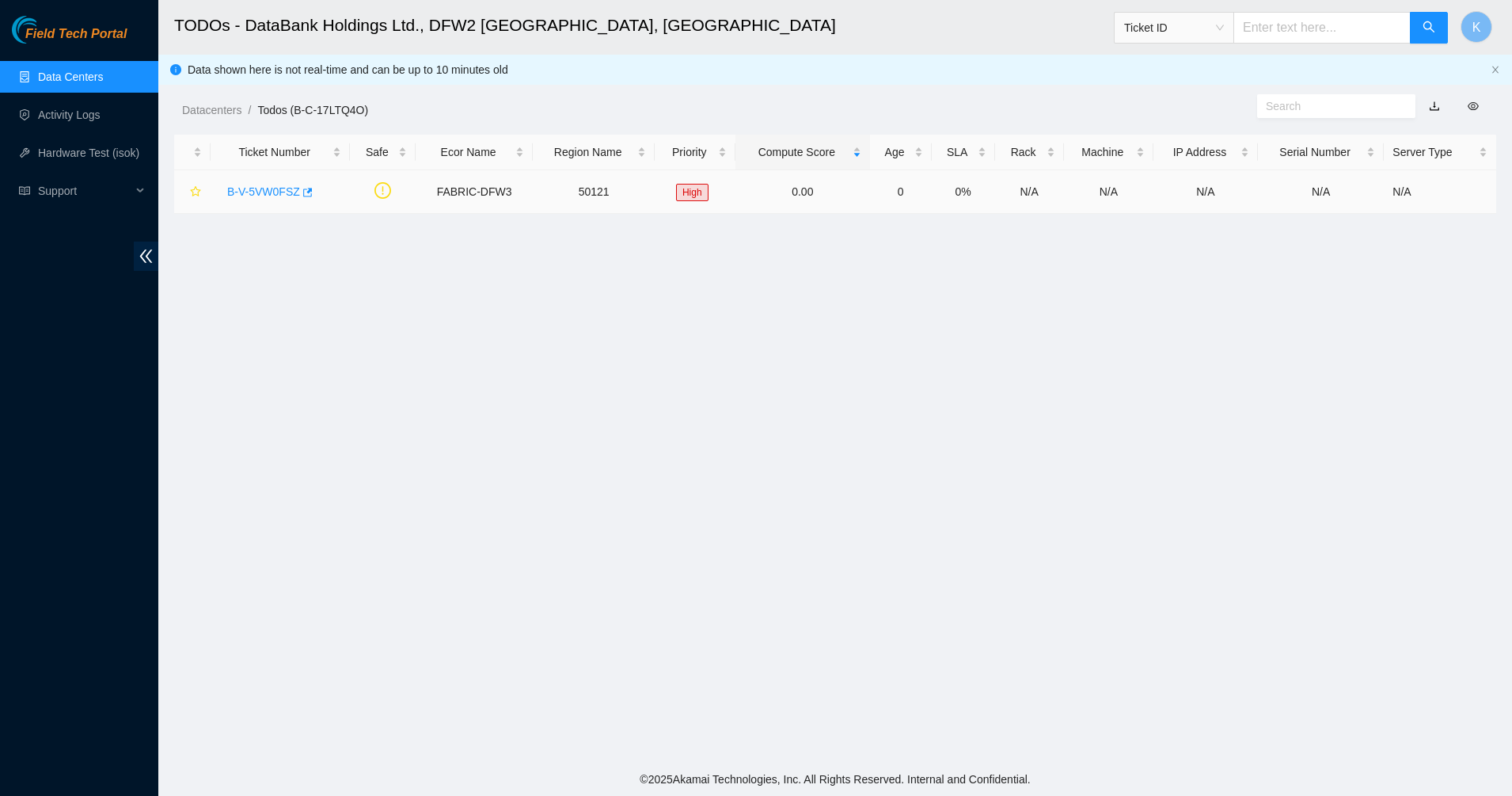
click at [256, 202] on div "B-V-5VW0FSZ" at bounding box center [280, 191] width 122 height 25
click at [259, 197] on link "B-V-5VW0FSZ" at bounding box center [263, 191] width 72 height 12
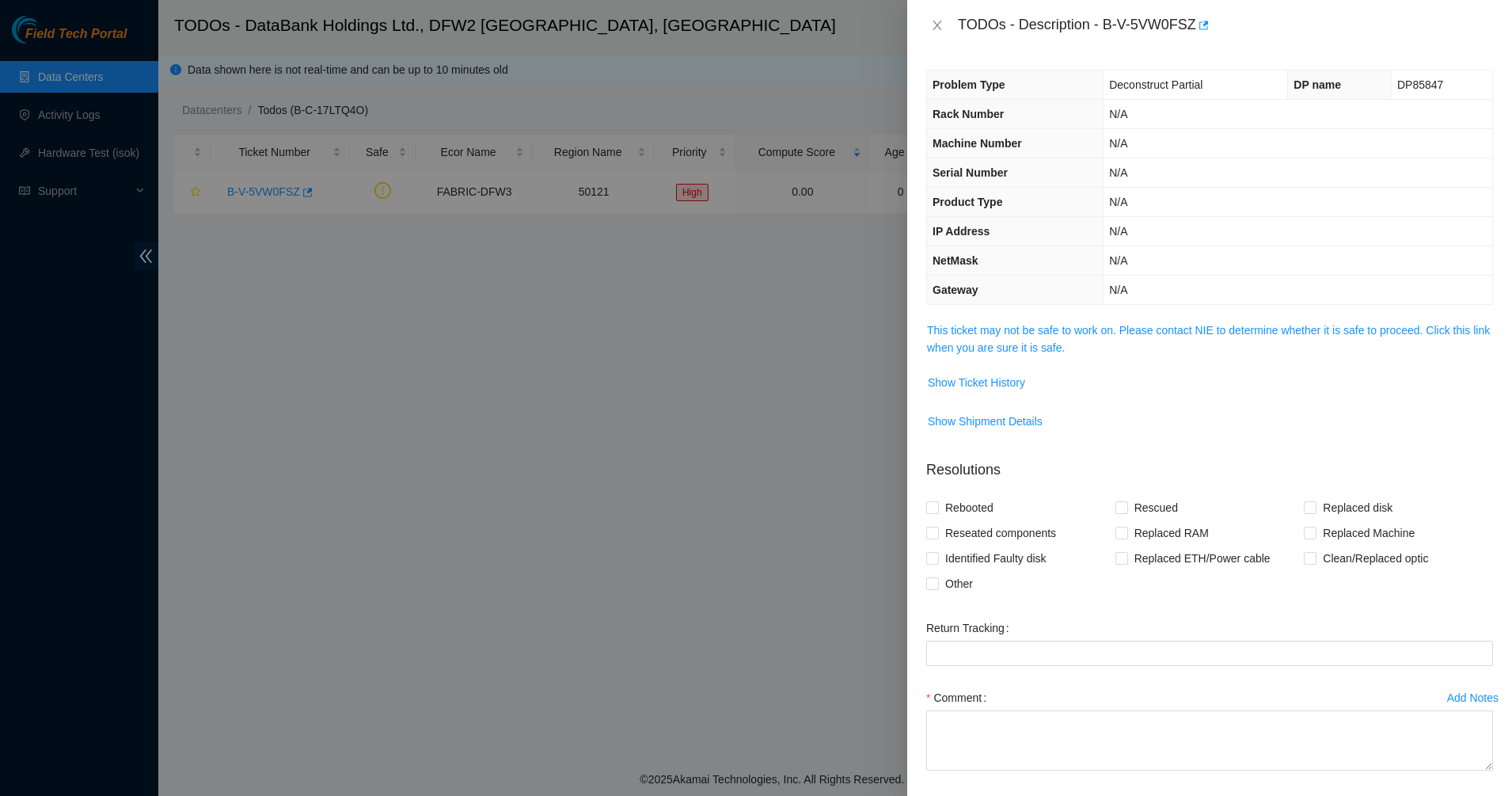
click at [999, 339] on span "This ticket may not be safe to work on. Please contact NIE to determine whether…" at bounding box center [1209, 339] width 565 height 35
click at [1000, 339] on span "This ticket may not be safe to work on. Please contact NIE to determine whether…" at bounding box center [1209, 339] width 565 height 35
click at [995, 344] on link "This ticket may not be safe to work on. Please contact NIE to determine whether…" at bounding box center [1208, 339] width 563 height 30
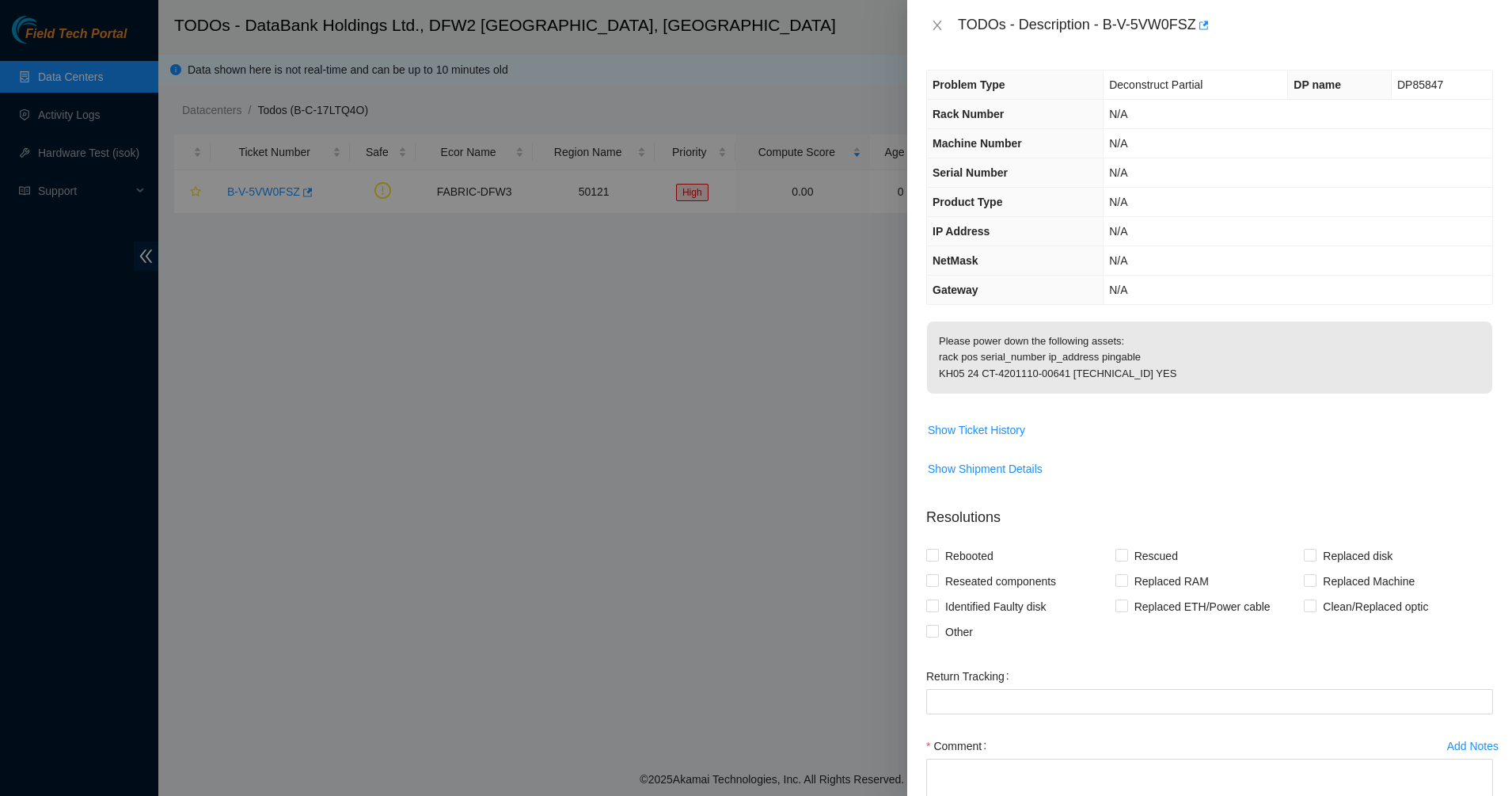
click at [883, 367] on div at bounding box center [756, 398] width 1512 height 796
